Goal: Information Seeking & Learning: Find specific fact

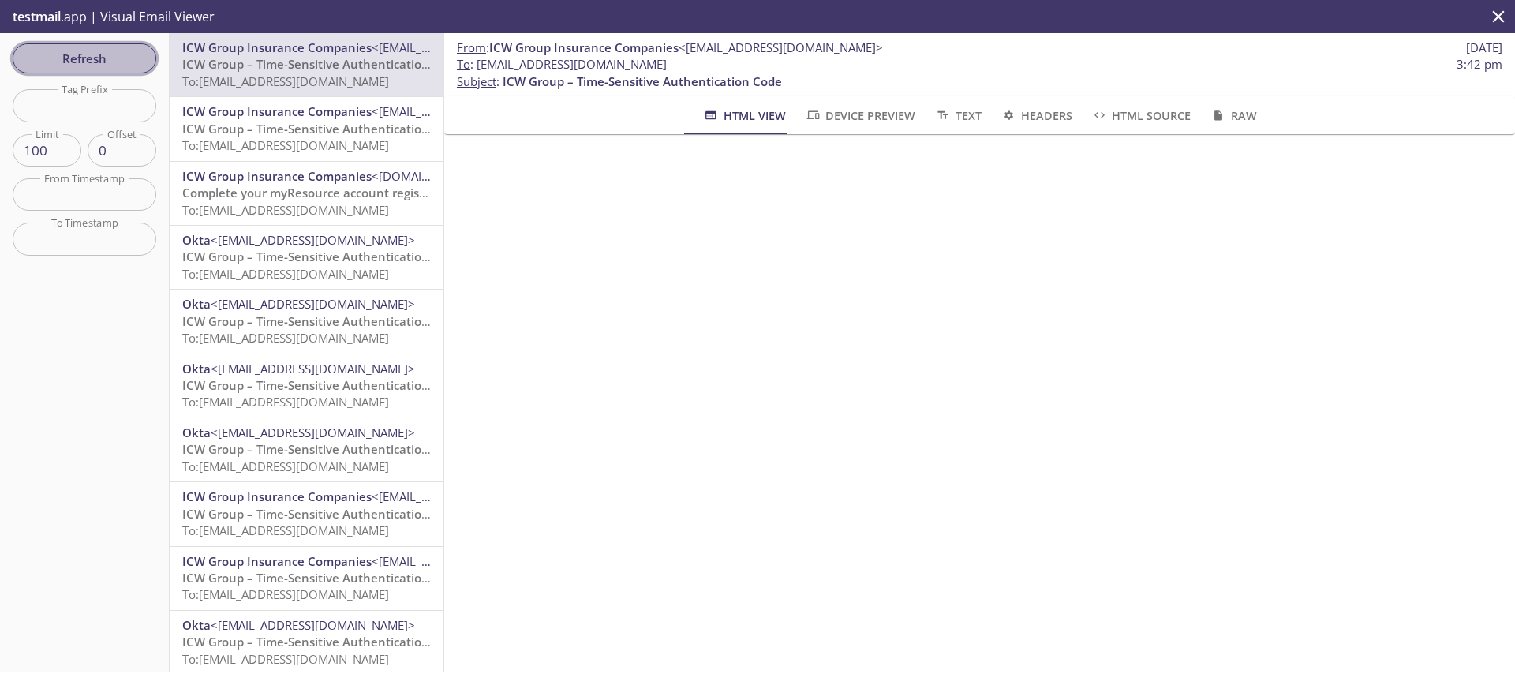
click at [122, 48] on span "Refresh" at bounding box center [84, 58] width 118 height 21
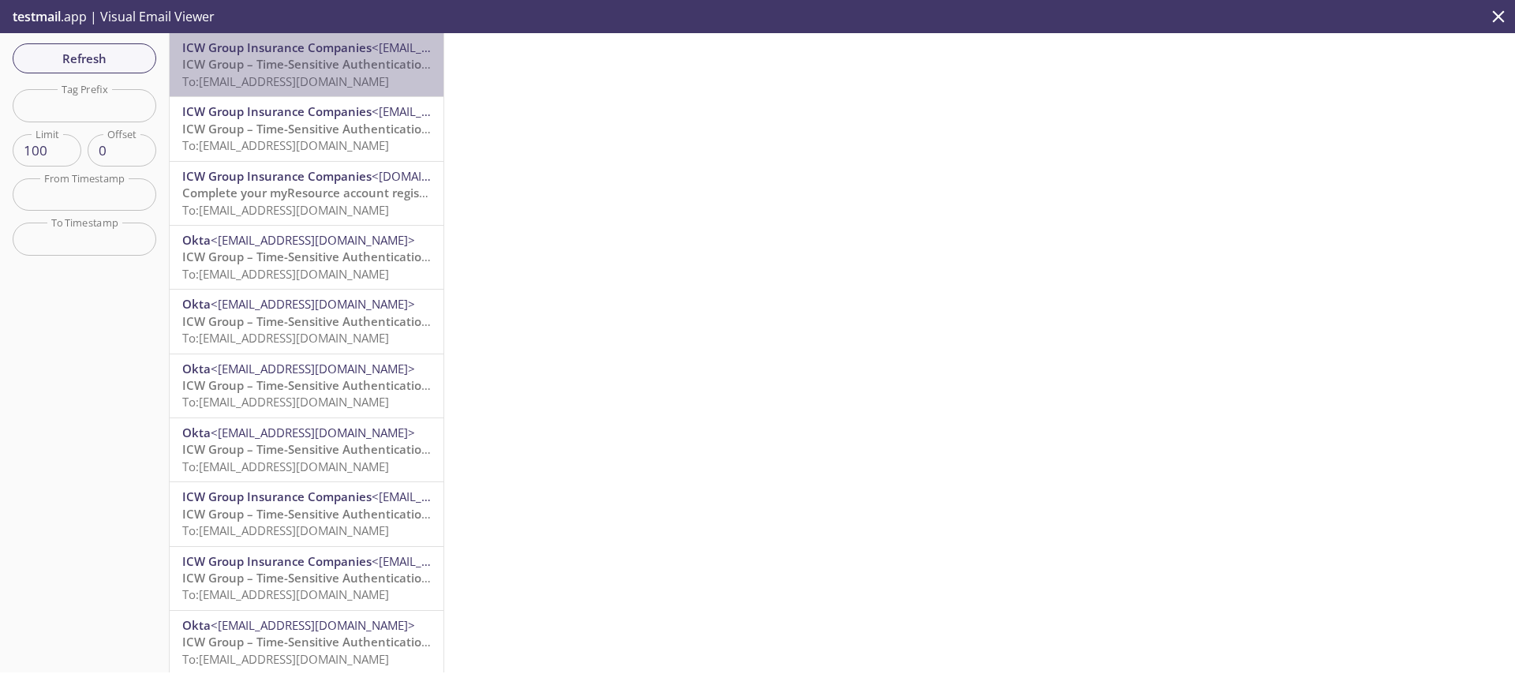
click at [312, 73] on span "To: [EMAIL_ADDRESS][DOMAIN_NAME]" at bounding box center [285, 81] width 207 height 16
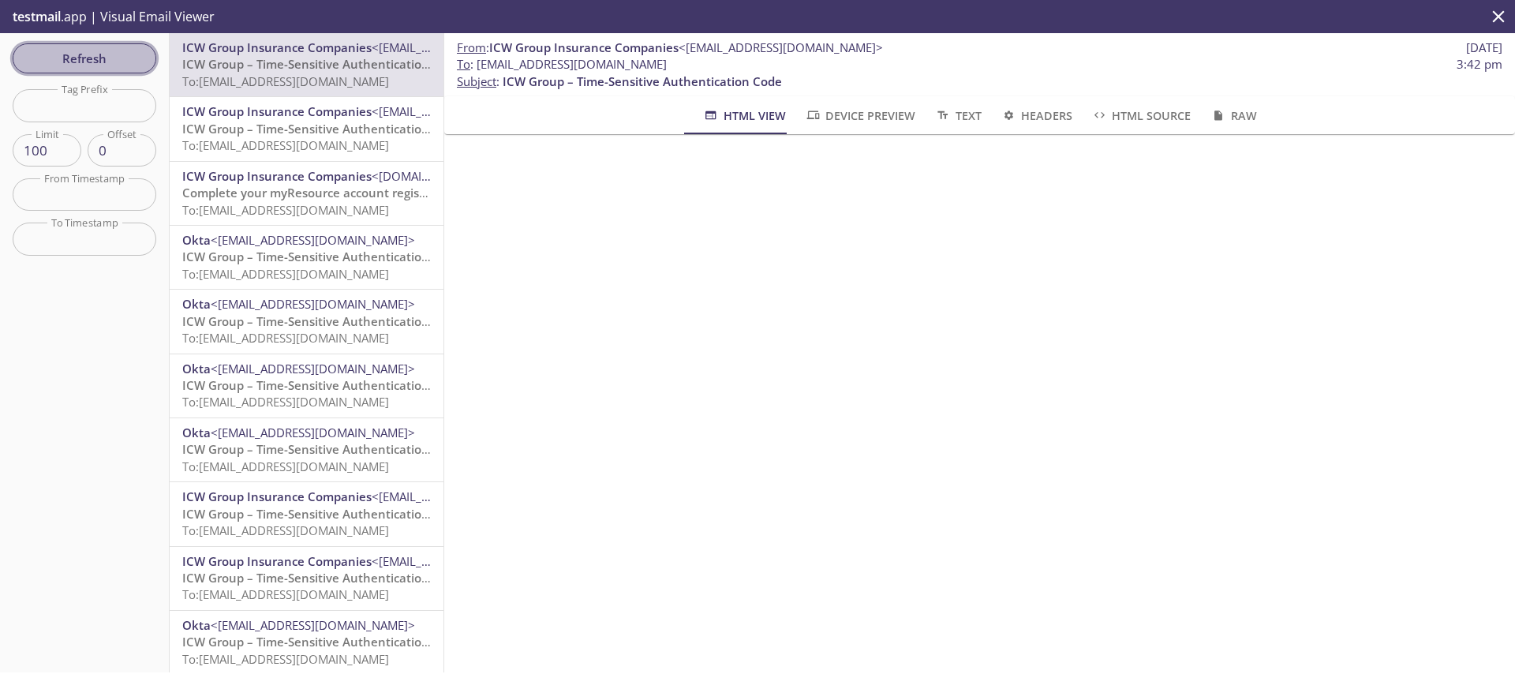
click at [128, 60] on span "Refresh" at bounding box center [84, 58] width 118 height 21
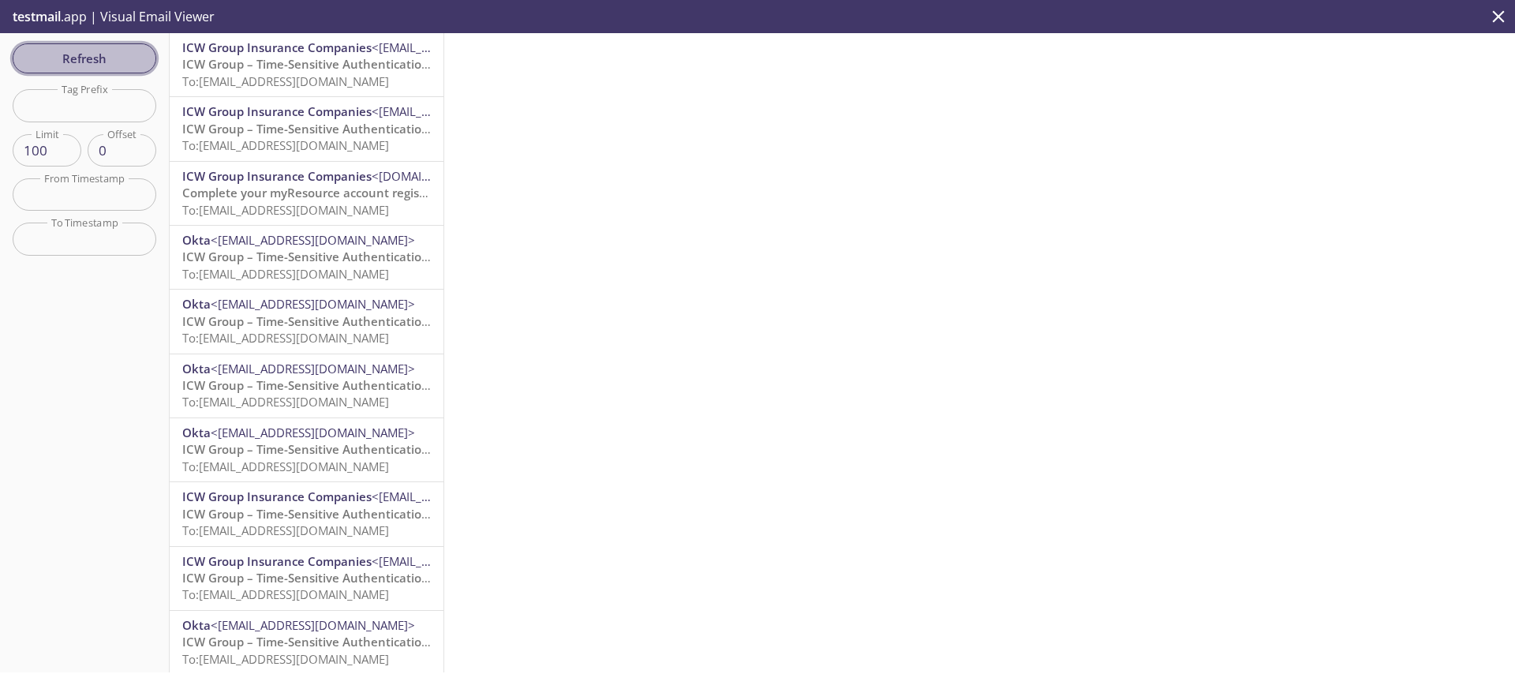
click at [118, 73] on button "Refresh" at bounding box center [85, 58] width 144 height 30
click at [95, 42] on div "Refresh Filters Tag Prefix Tag Prefix Limit 100 Limit Offset 0 Offset From Time…" at bounding box center [85, 352] width 170 height 639
click at [95, 55] on span "Refresh" at bounding box center [84, 58] width 118 height 21
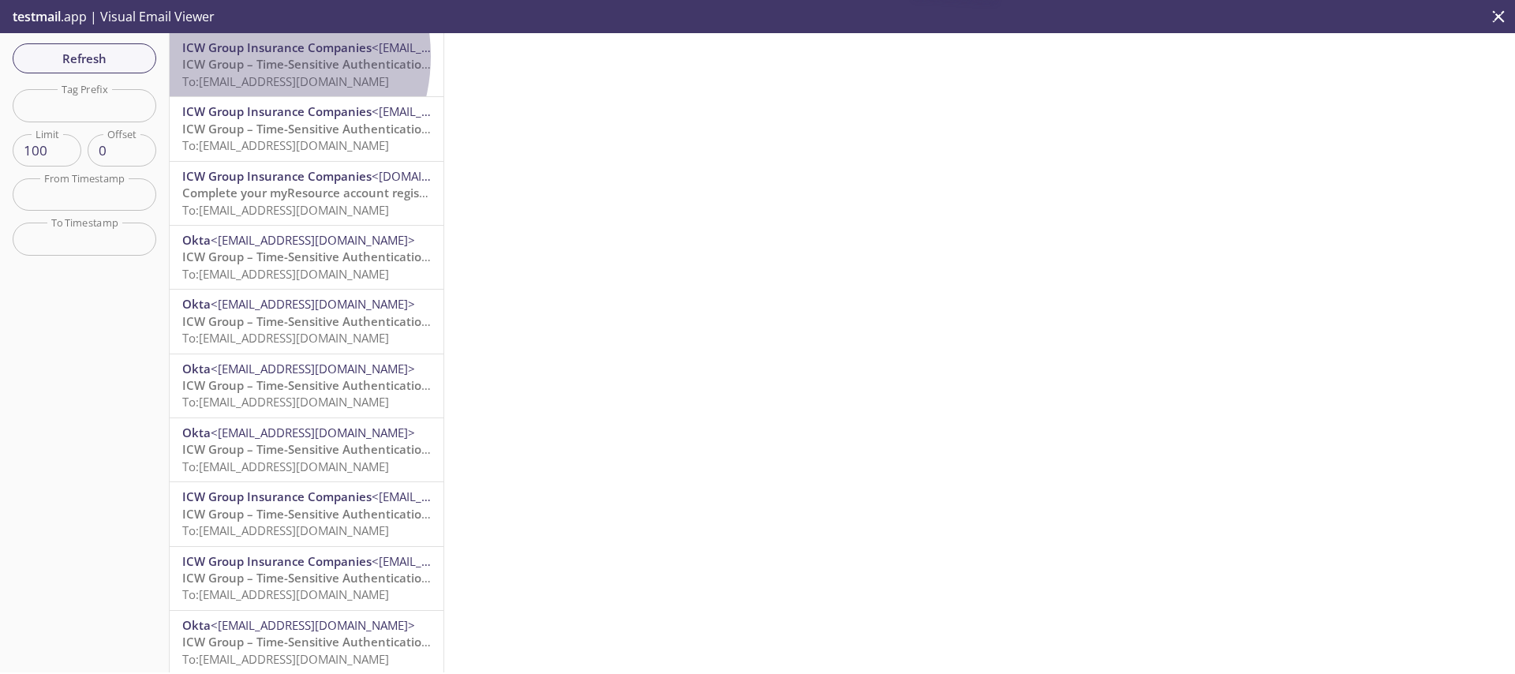
click at [248, 56] on span "ICW Group – Time-Sensitive Authentication Code" at bounding box center [321, 64] width 279 height 16
